Goal: Information Seeking & Learning: Check status

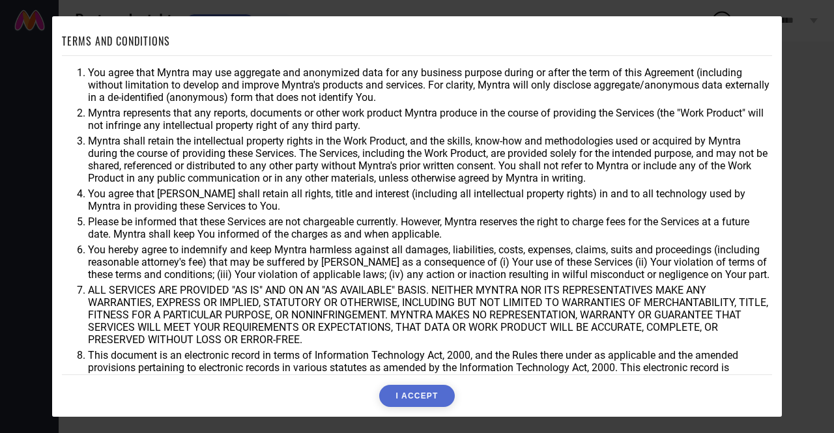
click at [439, 396] on button "I ACCEPT" at bounding box center [416, 396] width 75 height 22
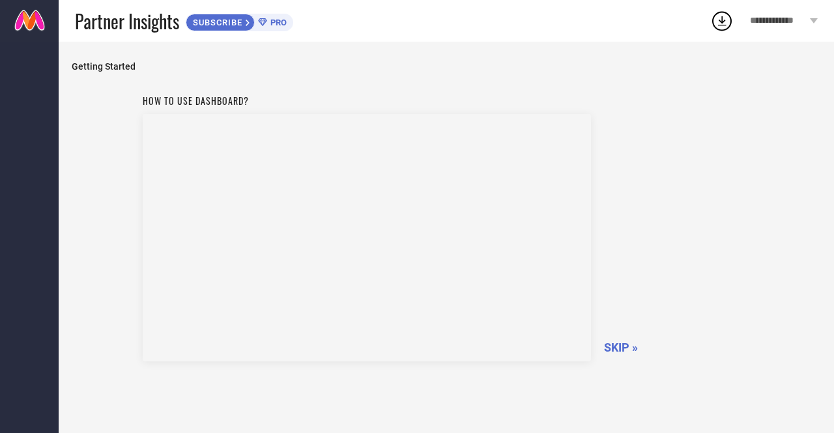
click at [439, 396] on div "How to use dashboard? SKIP »" at bounding box center [446, 270] width 749 height 364
click at [617, 347] on span "SKIP »" at bounding box center [621, 348] width 34 height 14
